Goal: Task Accomplishment & Management: Use online tool/utility

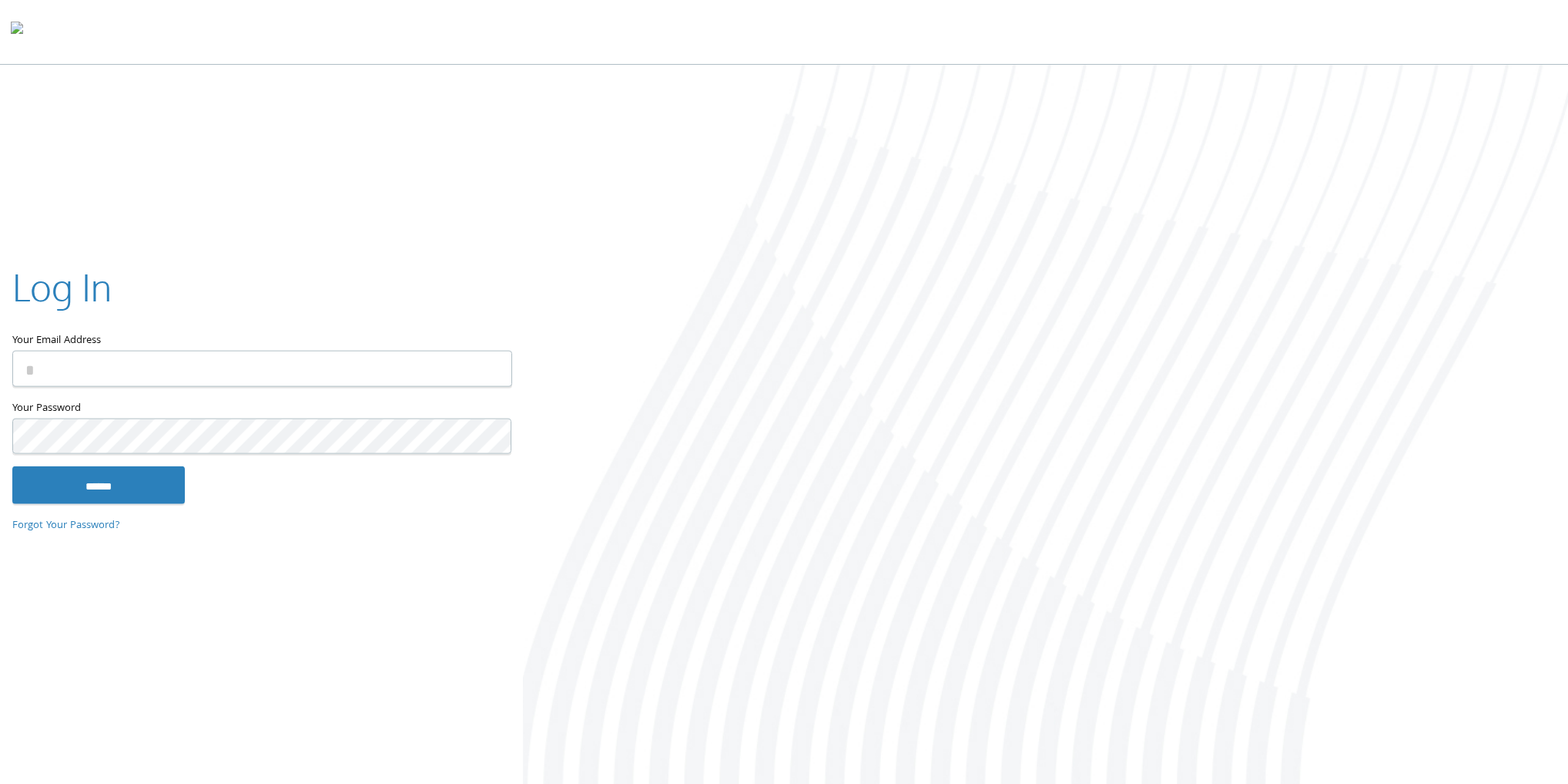
type input "**********"
click at [136, 482] on input "******" at bounding box center [98, 484] width 172 height 37
type input "**********"
click at [112, 470] on input "******" at bounding box center [98, 484] width 172 height 37
